Goal: Check status

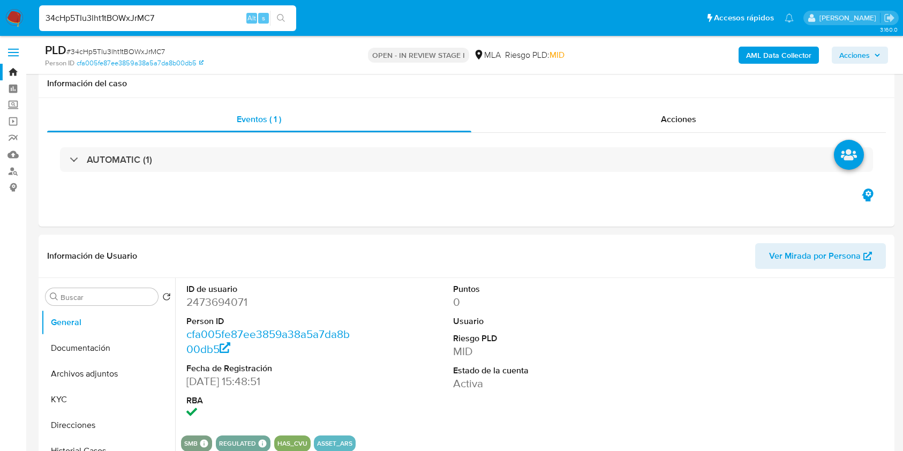
select select "10"
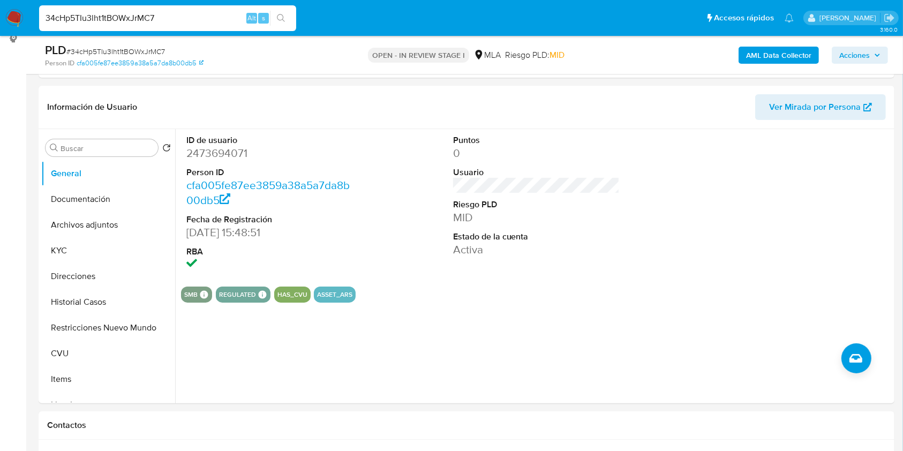
scroll to position [380, 0]
click at [287, 12] on button "search-icon" at bounding box center [281, 18] width 22 height 15
click at [207, 152] on dd "2473694071" at bounding box center [269, 153] width 167 height 15
copy dd "2473694071"
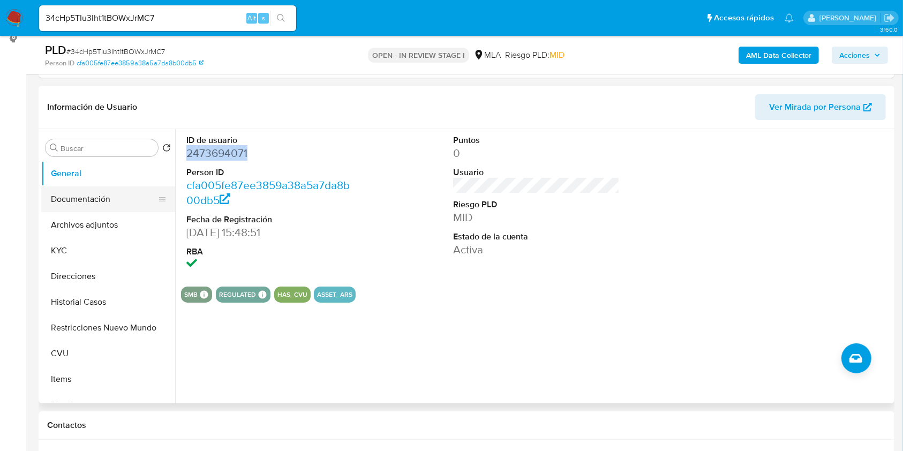
click at [101, 200] on button "Documentación" at bounding box center [103, 199] width 125 height 26
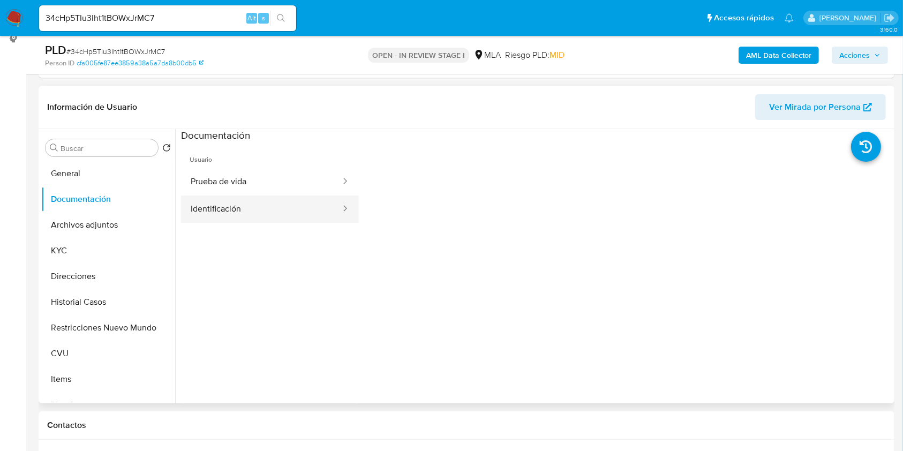
click at [308, 209] on button "Identificación" at bounding box center [261, 208] width 161 height 27
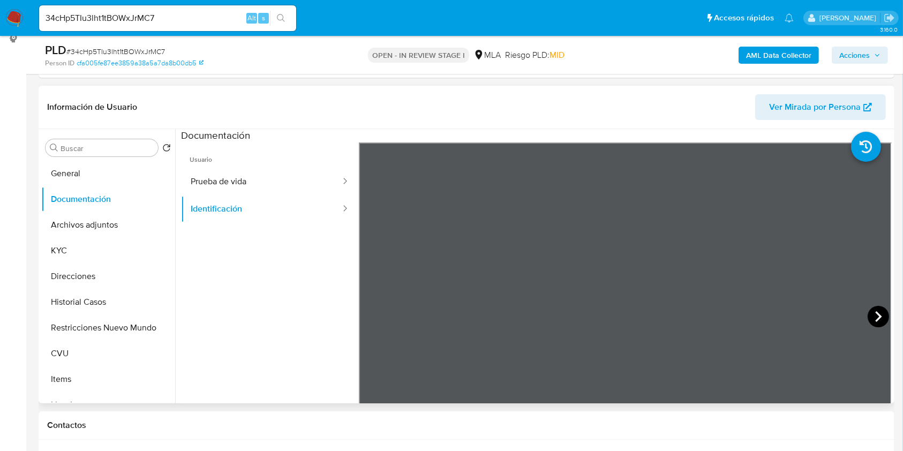
click at [870, 306] on icon at bounding box center [878, 316] width 21 height 21
click at [78, 276] on button "Direcciones" at bounding box center [103, 276] width 125 height 26
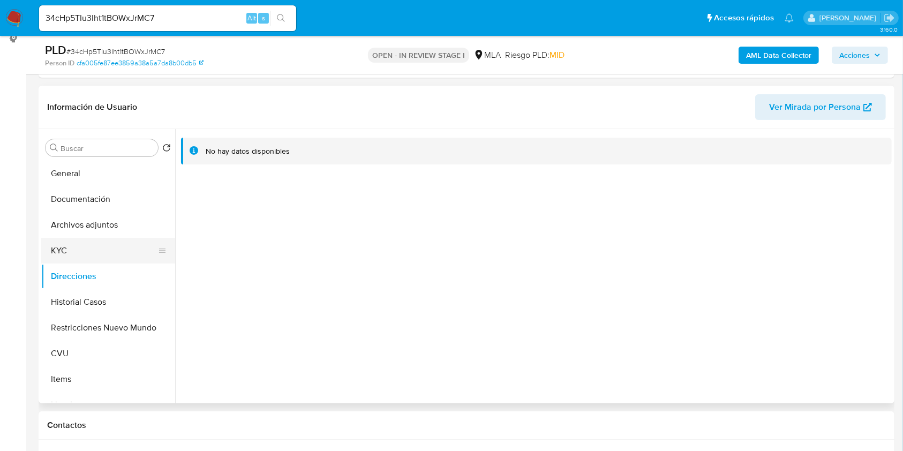
click at [80, 262] on button "KYC" at bounding box center [103, 251] width 125 height 26
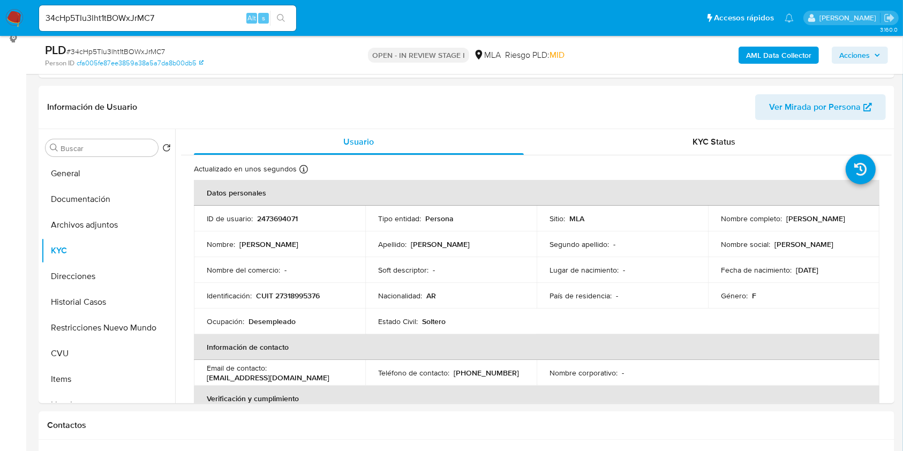
drag, startPoint x: 808, startPoint y: 118, endPoint x: 805, endPoint y: 165, distance: 47.2
click at [805, 165] on div "Información de Usuario Ver Mirada por Persona Buscar Volver al orden por defect…" at bounding box center [467, 245] width 856 height 318
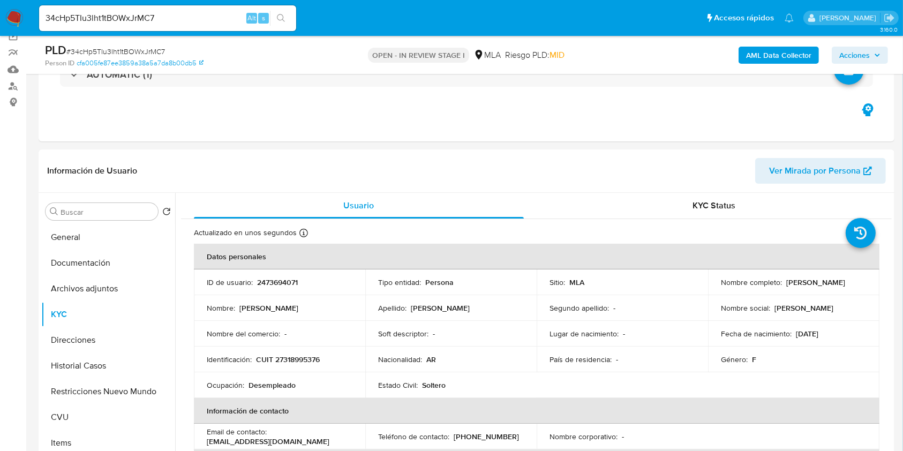
scroll to position [153, 0]
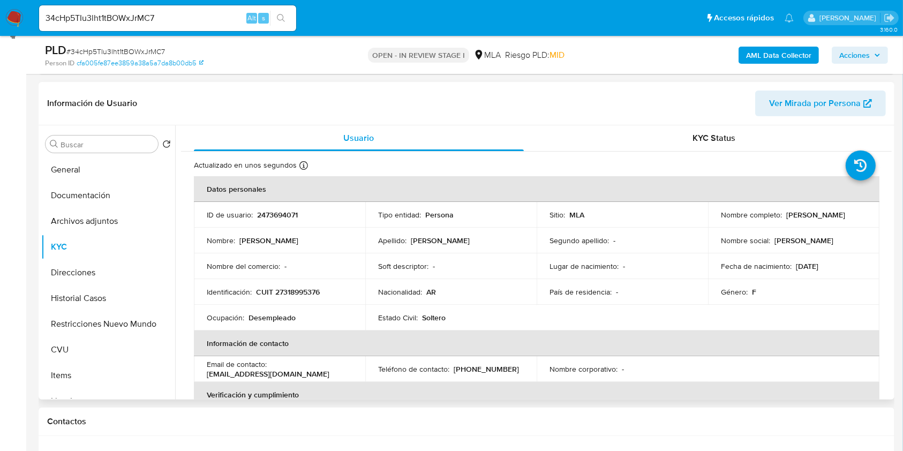
drag, startPoint x: 891, startPoint y: 162, endPoint x: 891, endPoint y: 216, distance: 54.1
click at [891, 216] on div "Usuario KYC Status Actualizado en unos segundos Creado: 03/06/2025 16:48:52 Act…" at bounding box center [533, 262] width 717 height 274
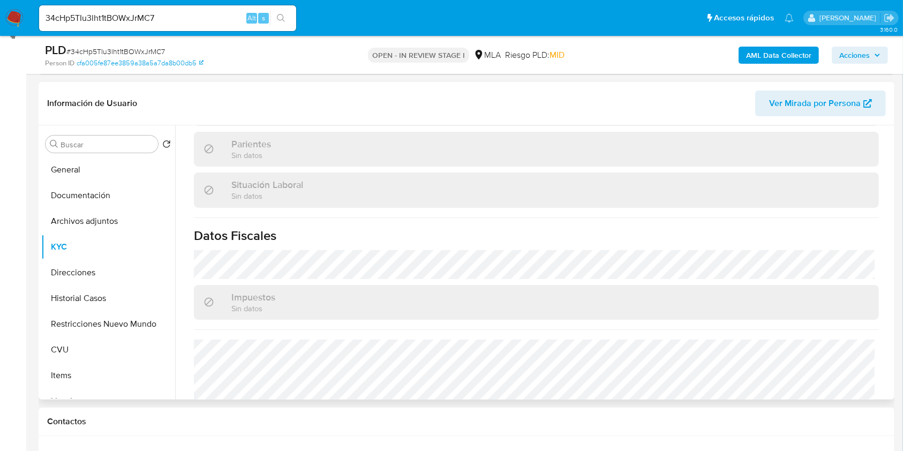
scroll to position [567, 0]
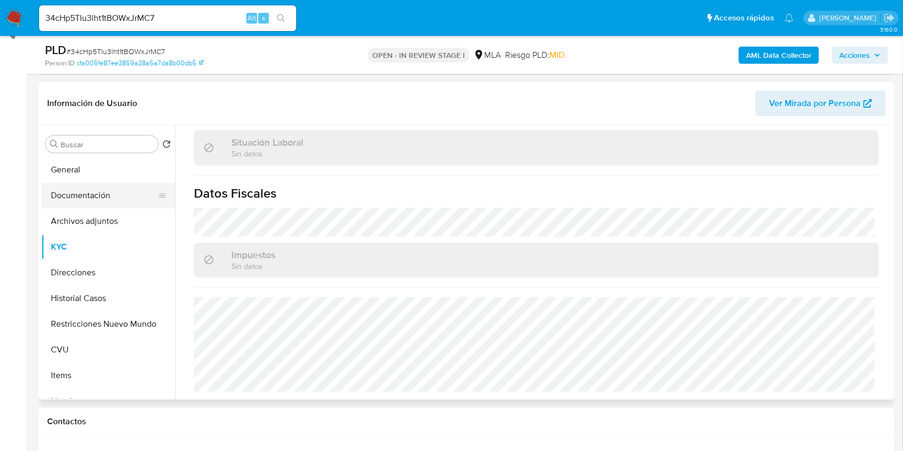
click at [89, 195] on button "Documentación" at bounding box center [103, 196] width 125 height 26
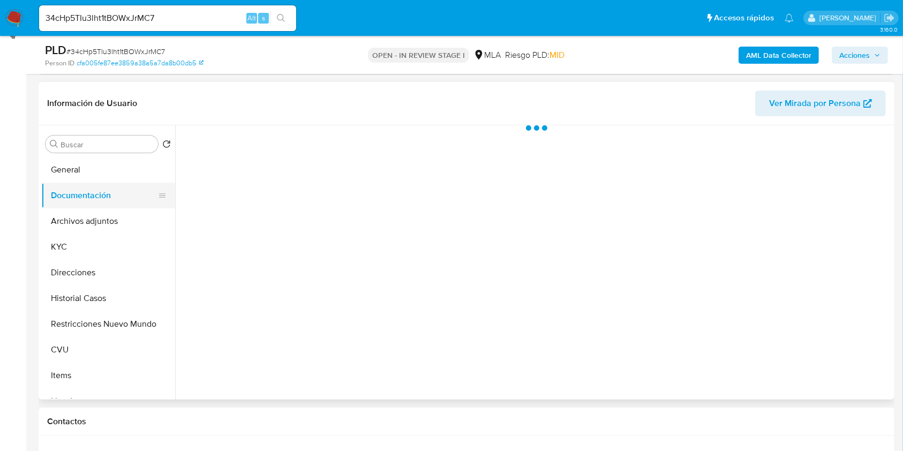
scroll to position [0, 0]
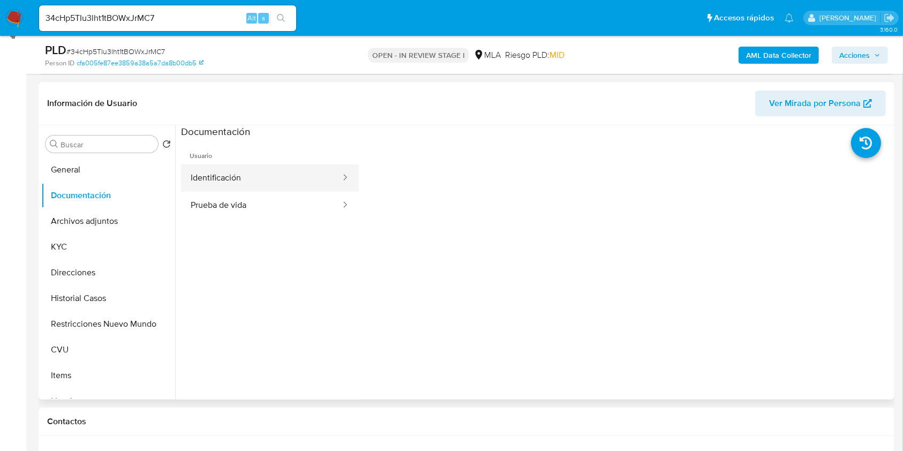
click at [289, 174] on button "Identificación" at bounding box center [261, 177] width 161 height 27
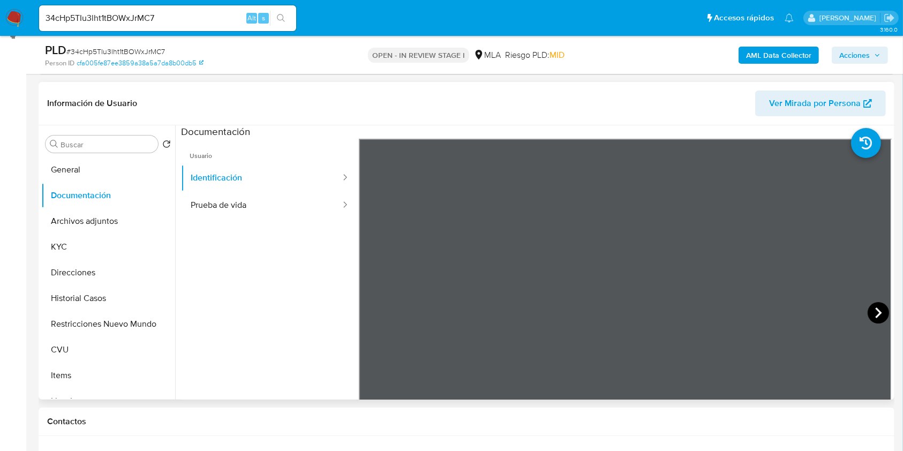
click at [882, 305] on icon at bounding box center [878, 312] width 21 height 21
click at [373, 319] on icon at bounding box center [371, 312] width 21 height 21
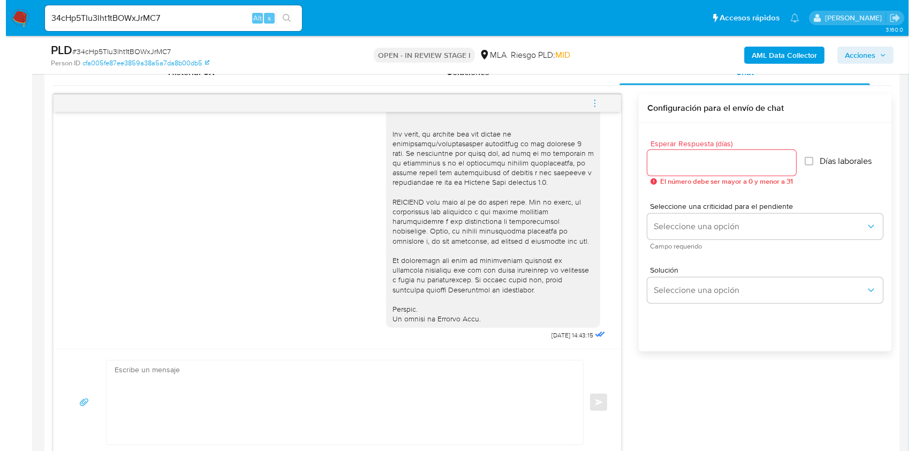
scroll to position [553, 0]
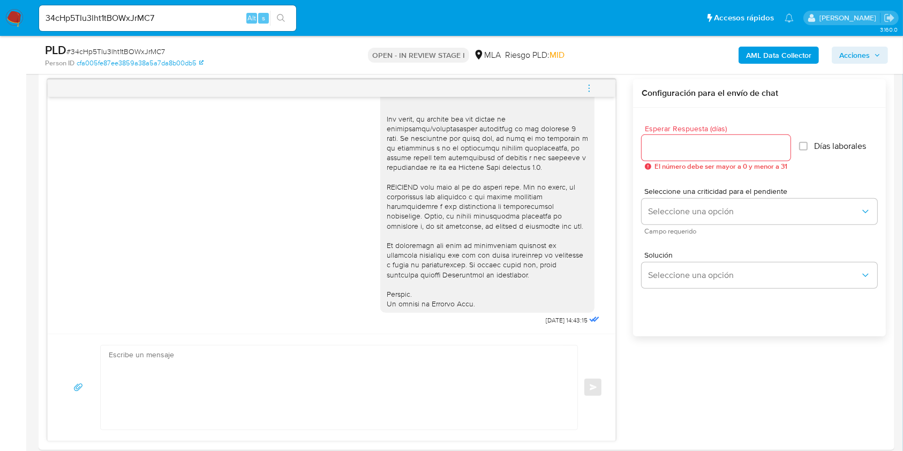
click at [752, 50] on b "AML Data Collector" at bounding box center [778, 55] width 65 height 17
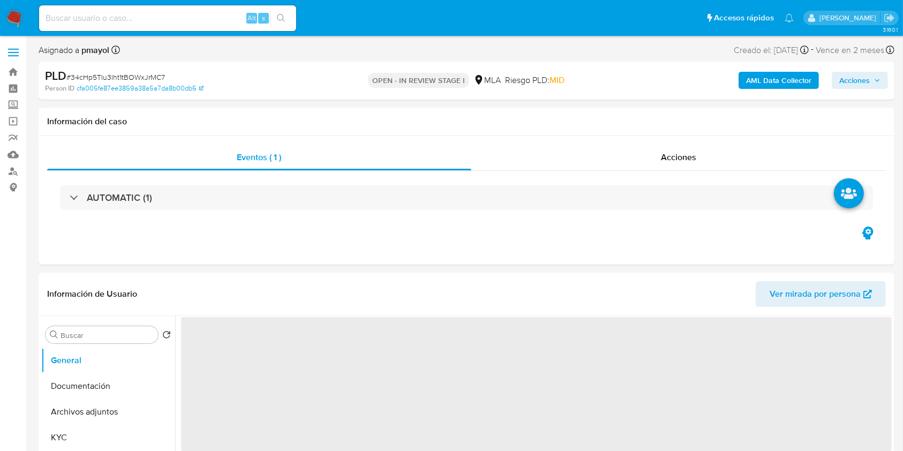
select select "10"
click at [765, 79] on b "AML Data Collector" at bounding box center [778, 80] width 65 height 17
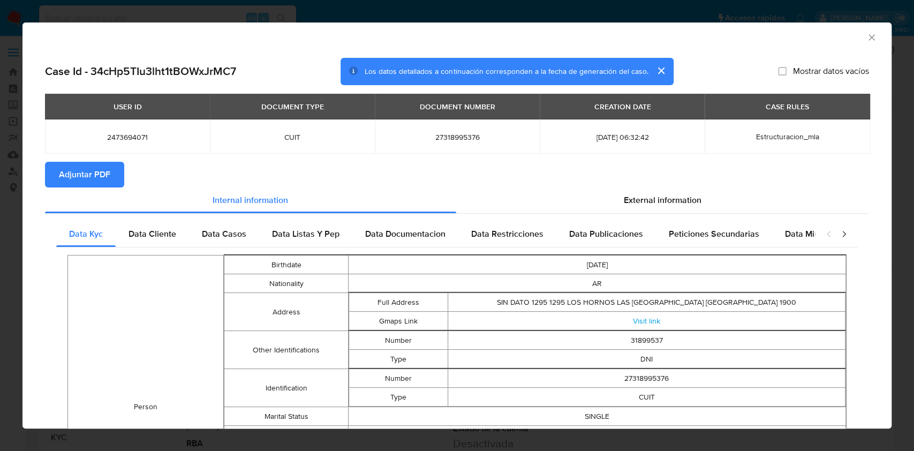
click at [79, 166] on span "Adjuntar PDF" at bounding box center [84, 175] width 51 height 24
click at [647, 206] on span "External information" at bounding box center [663, 200] width 78 height 12
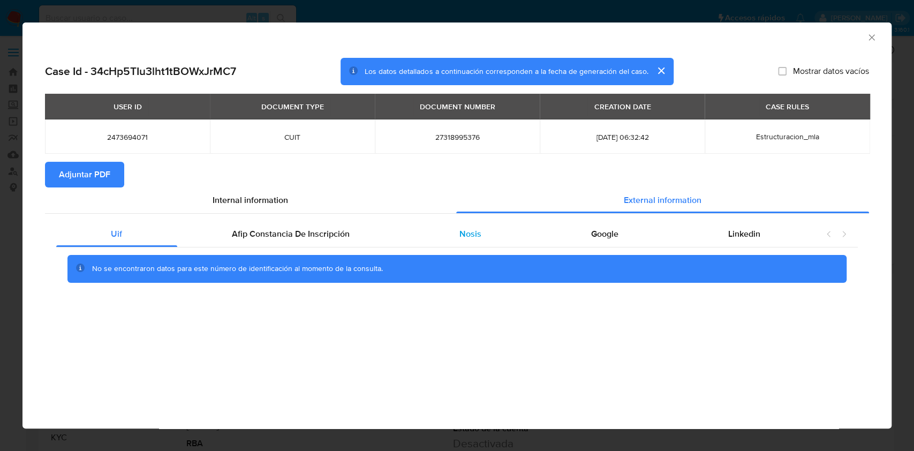
click at [488, 240] on div "Nosis" at bounding box center [471, 234] width 132 height 26
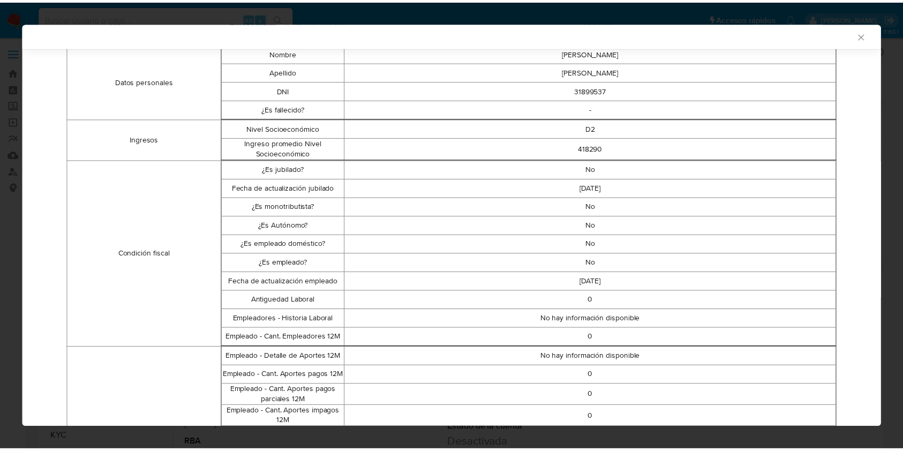
scroll to position [214, 0]
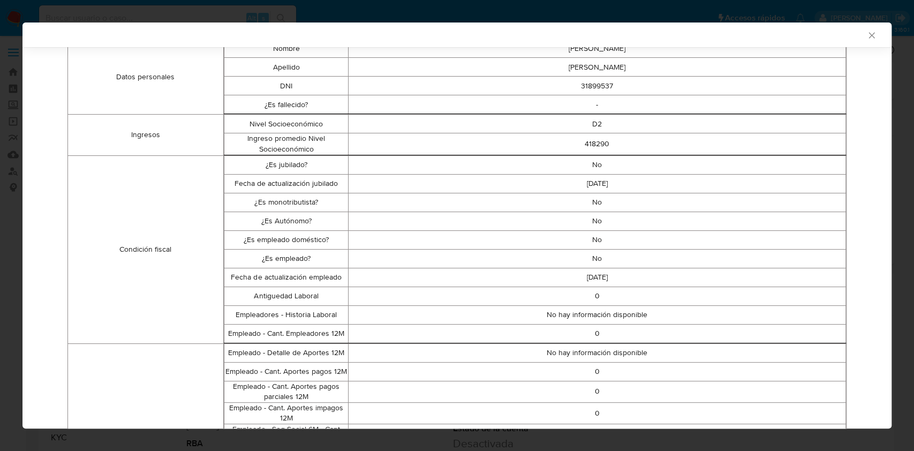
click at [869, 34] on icon "Cerrar ventana" at bounding box center [872, 35] width 6 height 6
